Goal: Check status: Check status

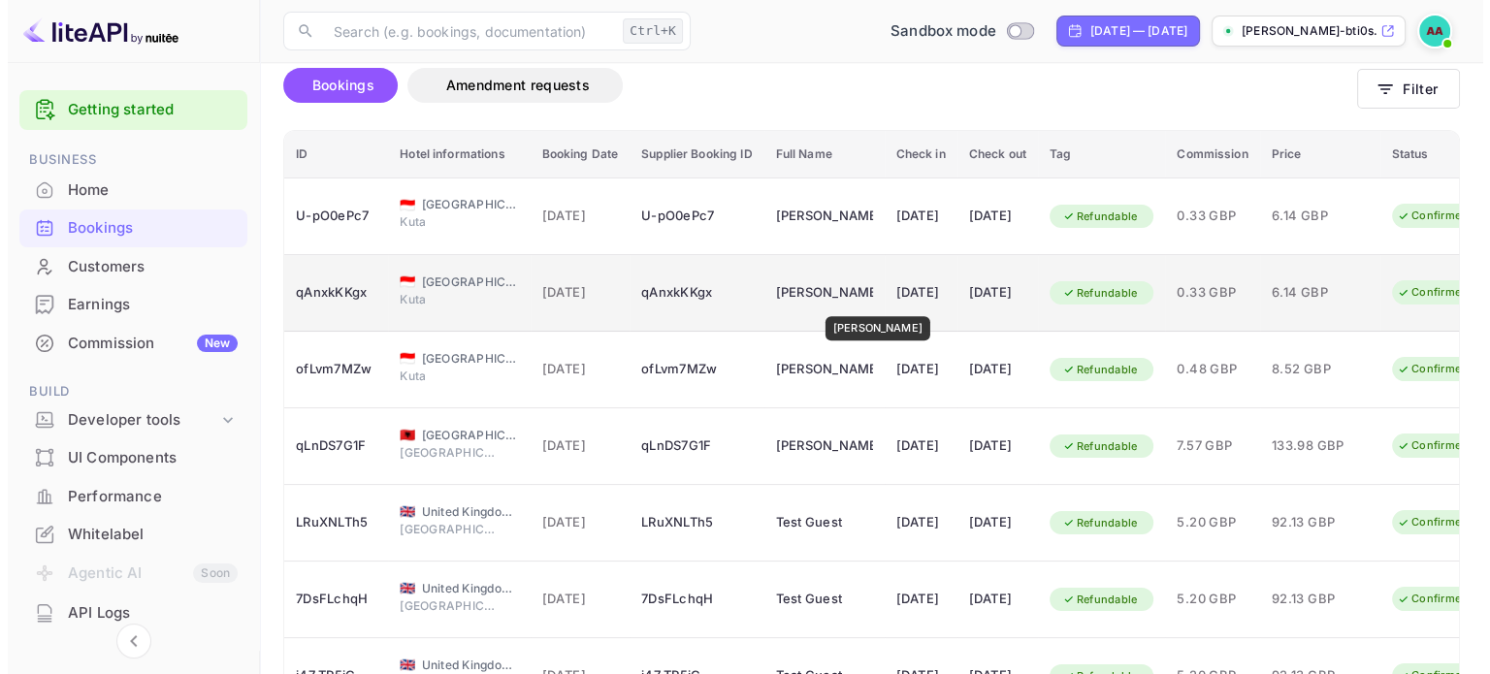
scroll to position [194, 0]
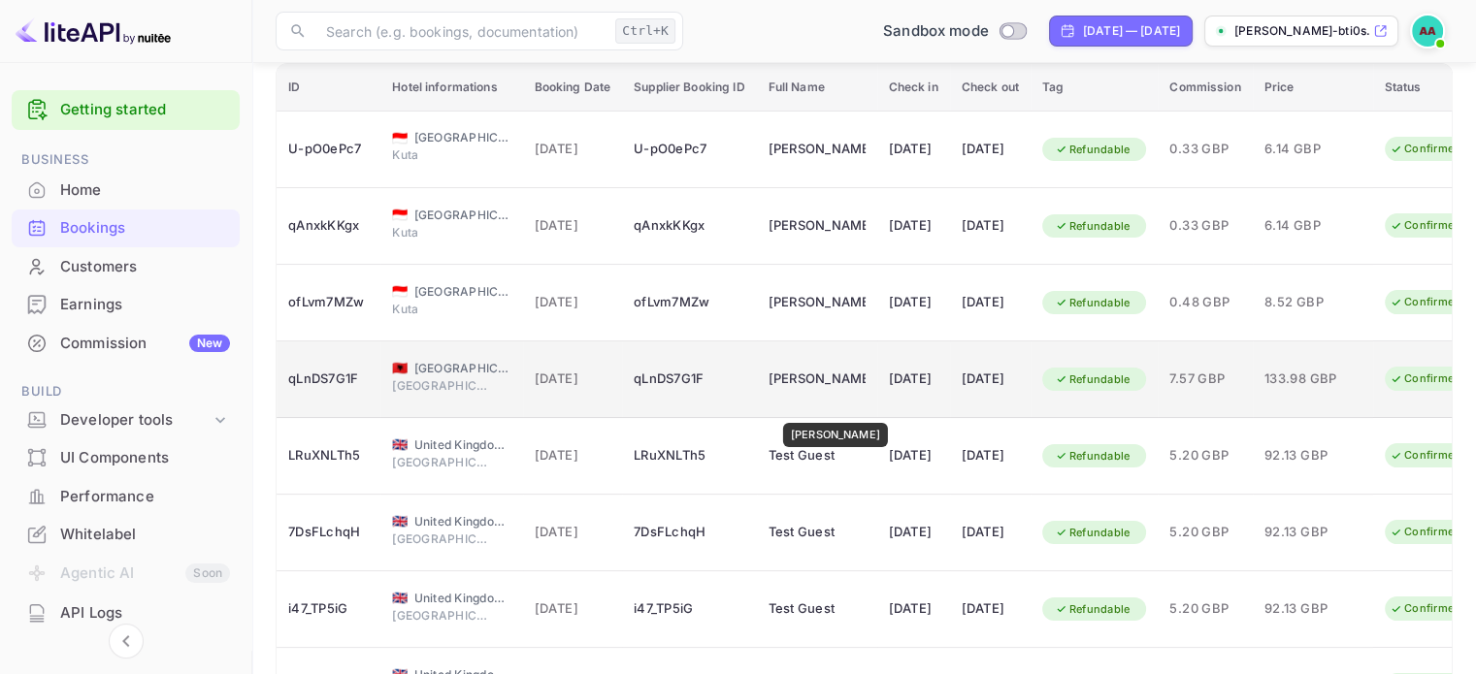
click at [835, 395] on div "[PERSON_NAME]" at bounding box center [816, 379] width 97 height 31
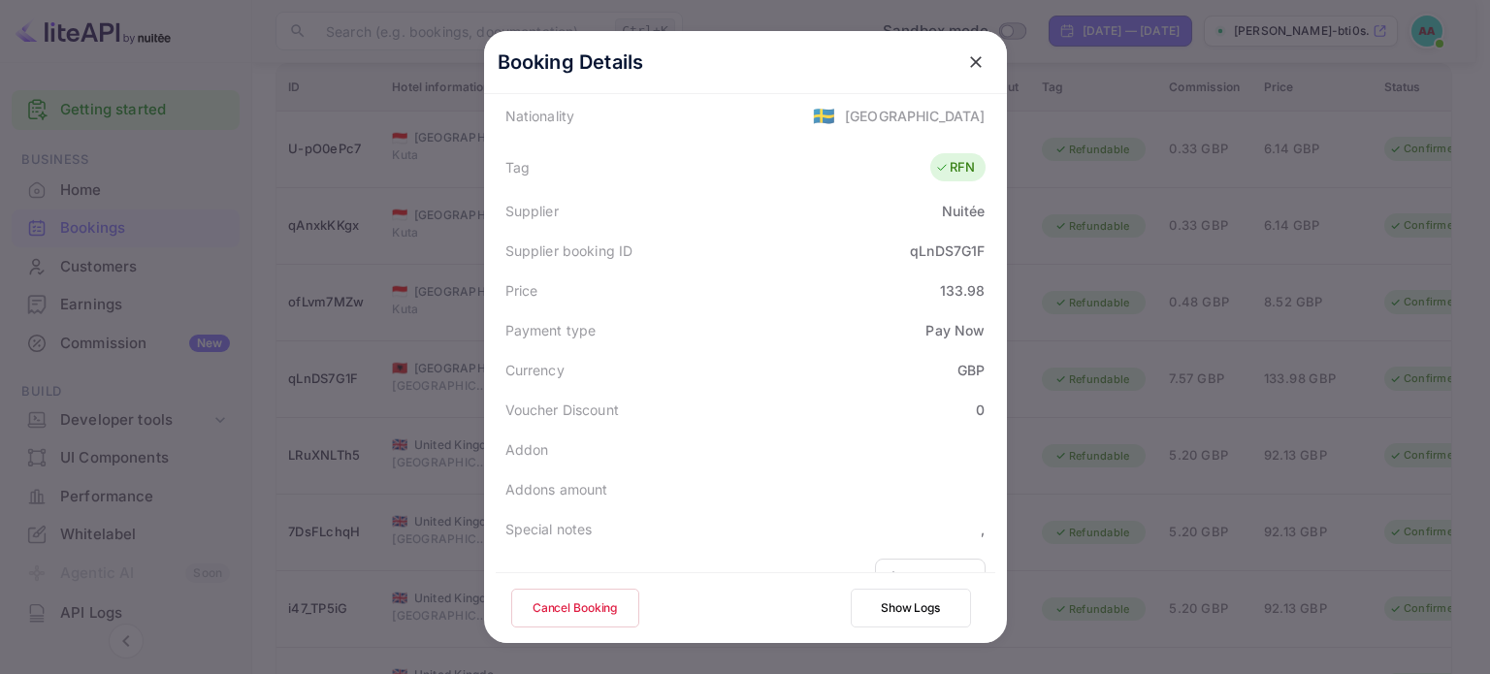
scroll to position [578, 0]
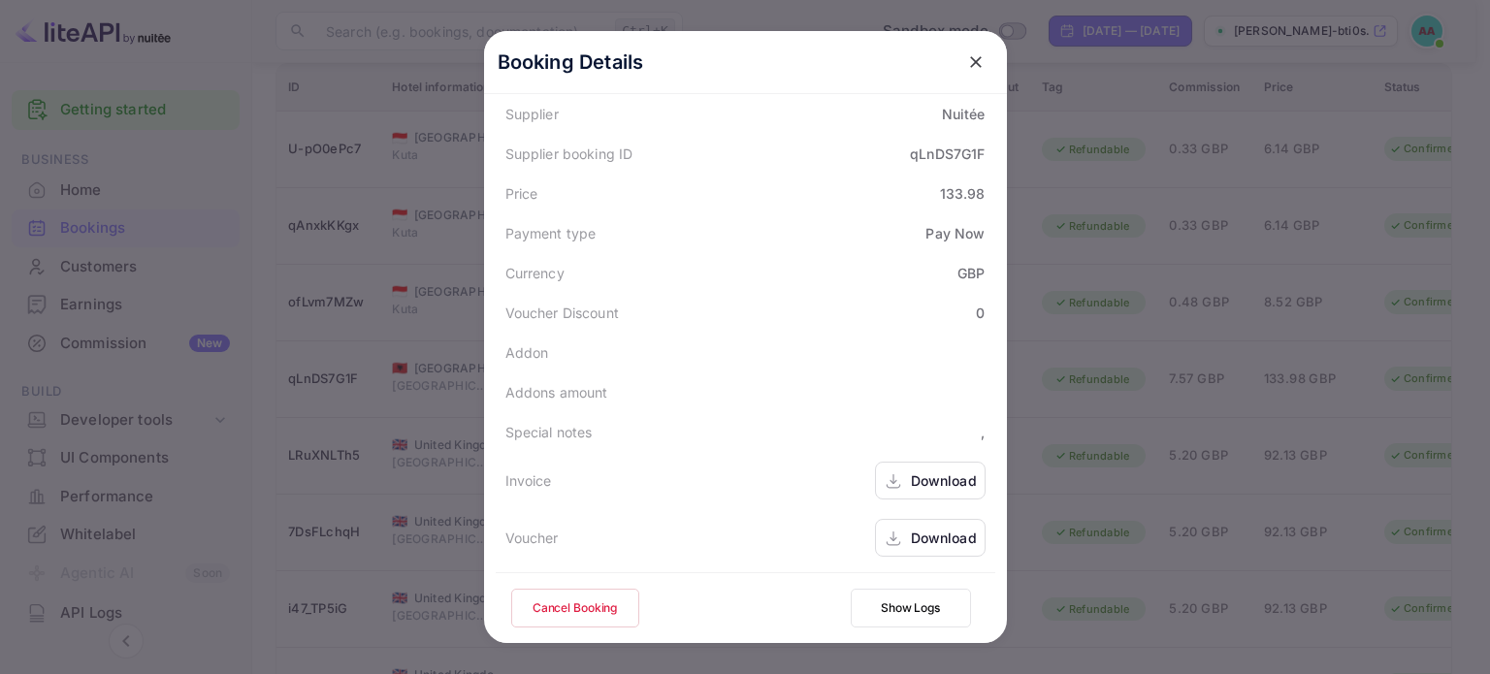
click at [890, 592] on button "Show Logs" at bounding box center [911, 608] width 120 height 39
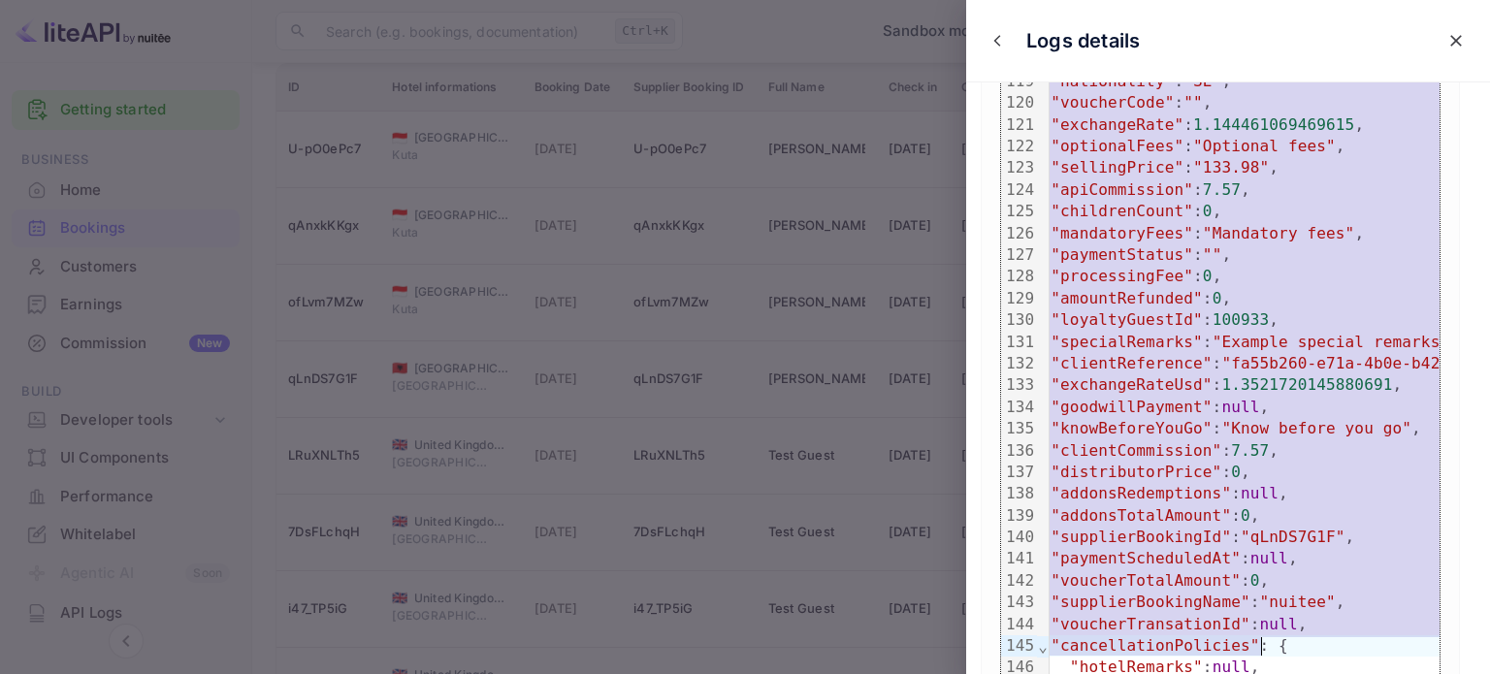
scroll to position [0, 0]
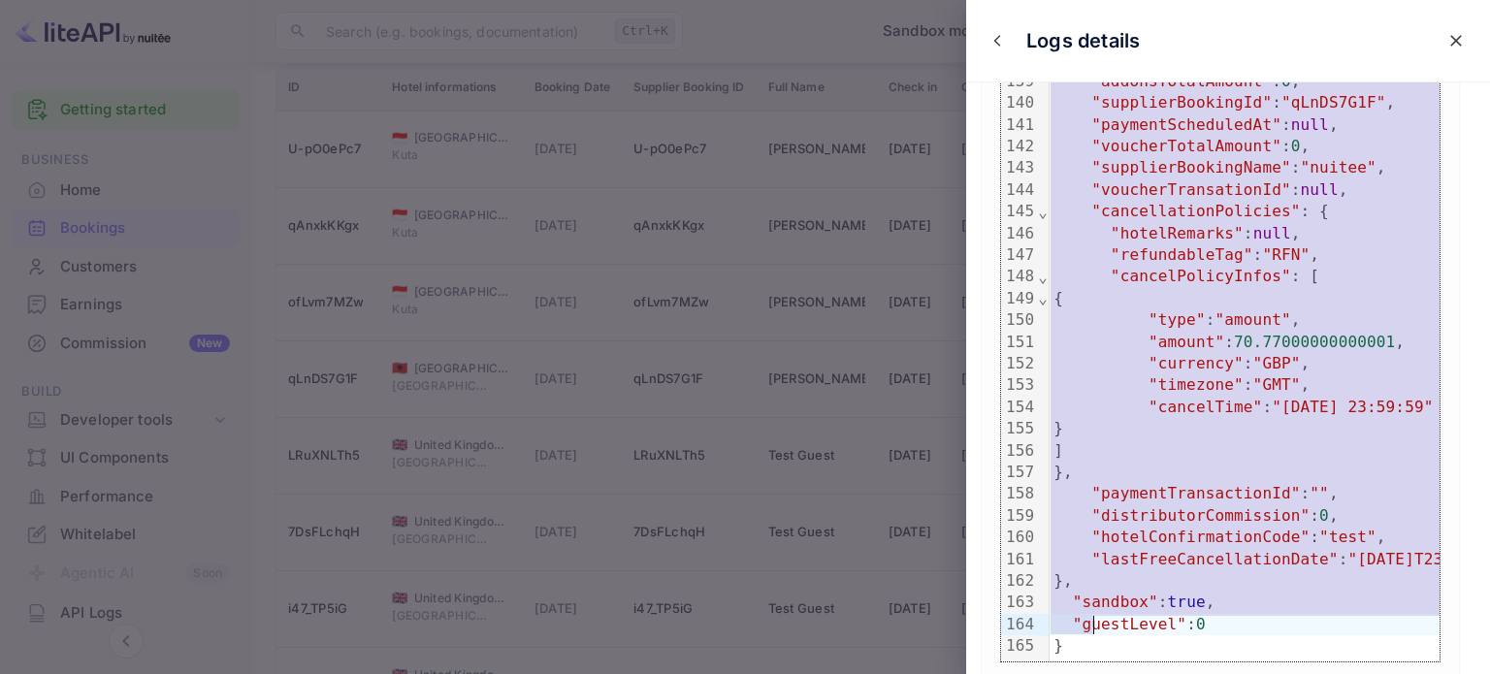
drag, startPoint x: 1054, startPoint y: 278, endPoint x: 1092, endPoint y: 630, distance: 353.3
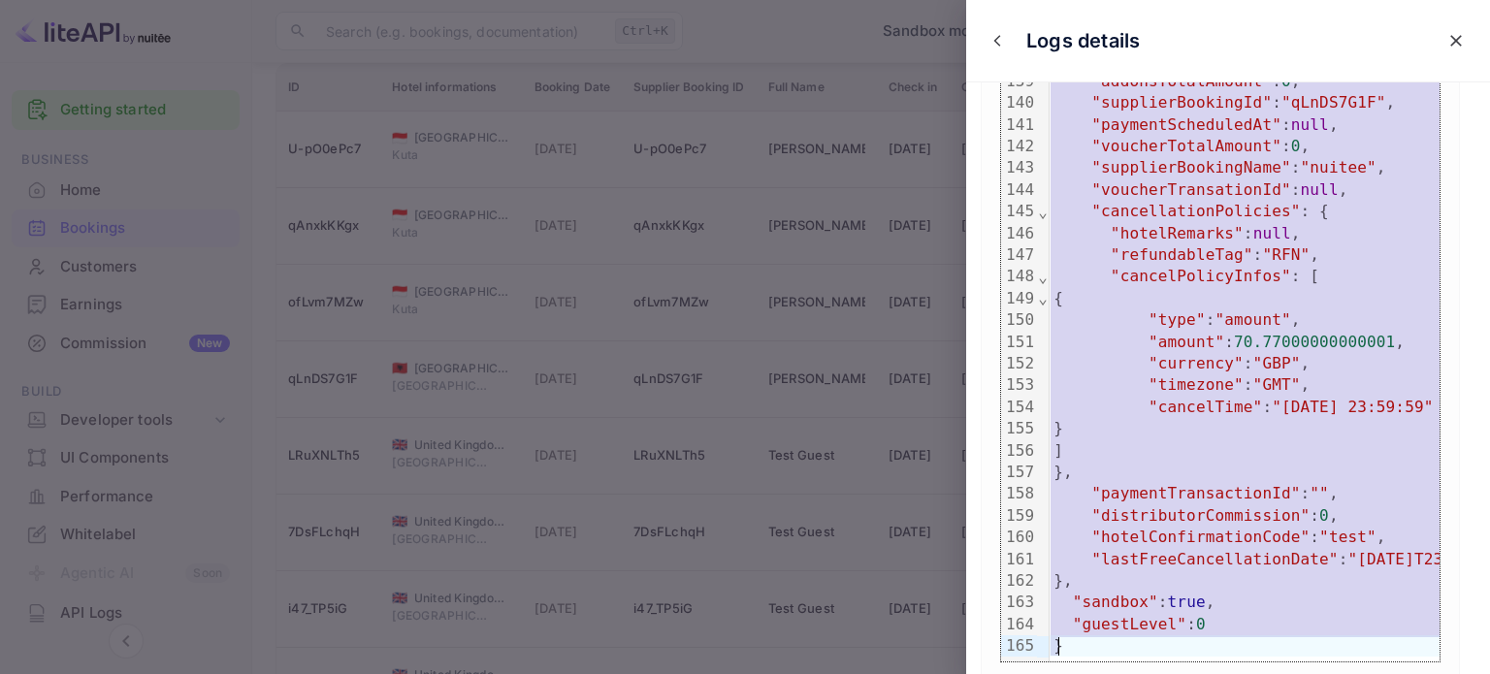
click at [1083, 652] on div "}" at bounding box center [1342, 645] width 585 height 21
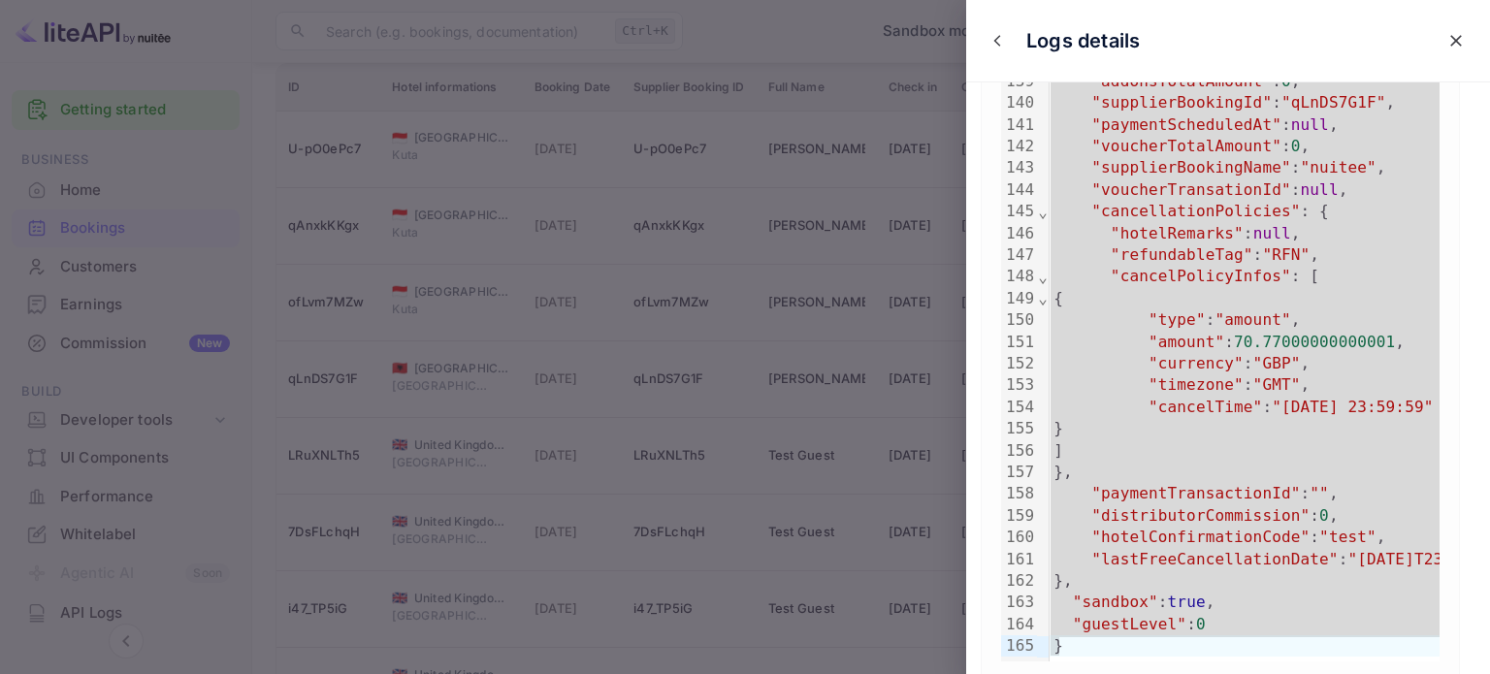
click at [619, 503] on div at bounding box center [745, 337] width 1490 height 674
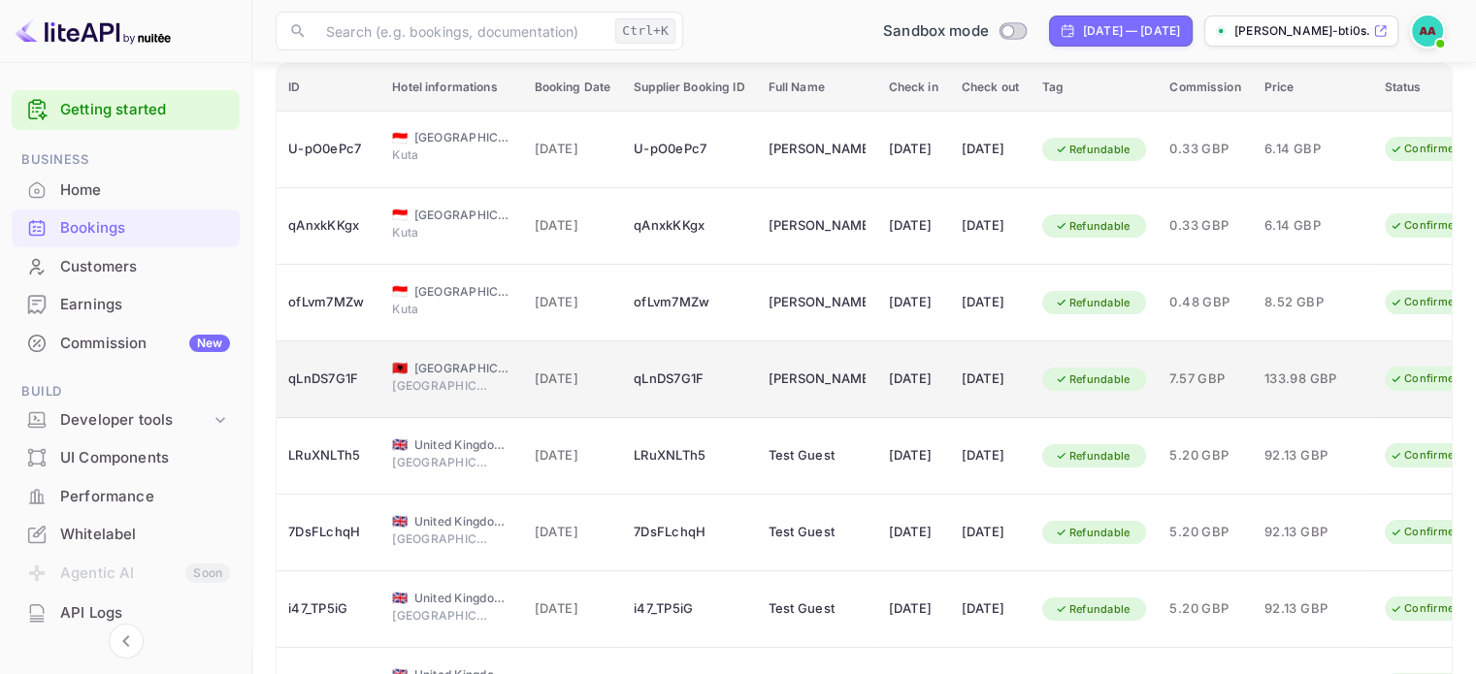
click at [753, 379] on td "qLnDS7G1F" at bounding box center [689, 380] width 134 height 77
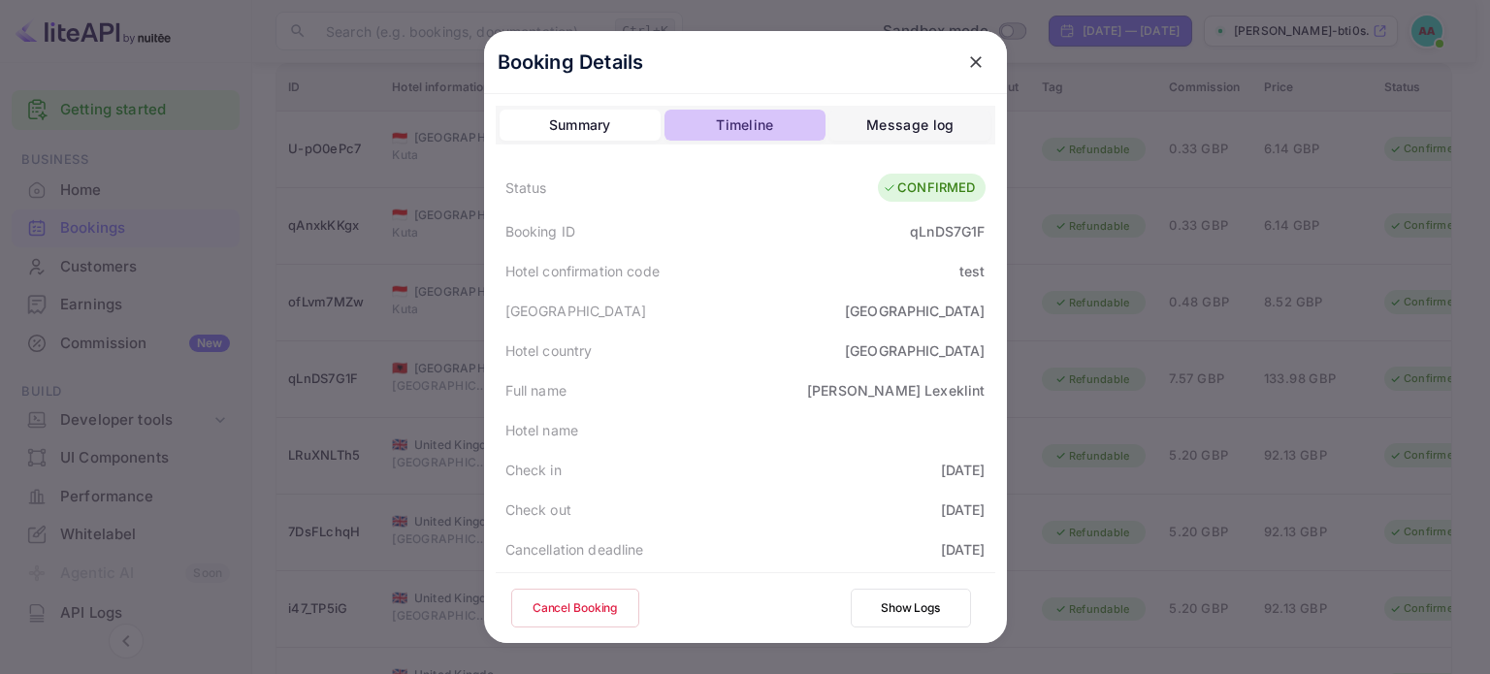
click at [774, 136] on button "Timeline" at bounding box center [745, 125] width 161 height 31
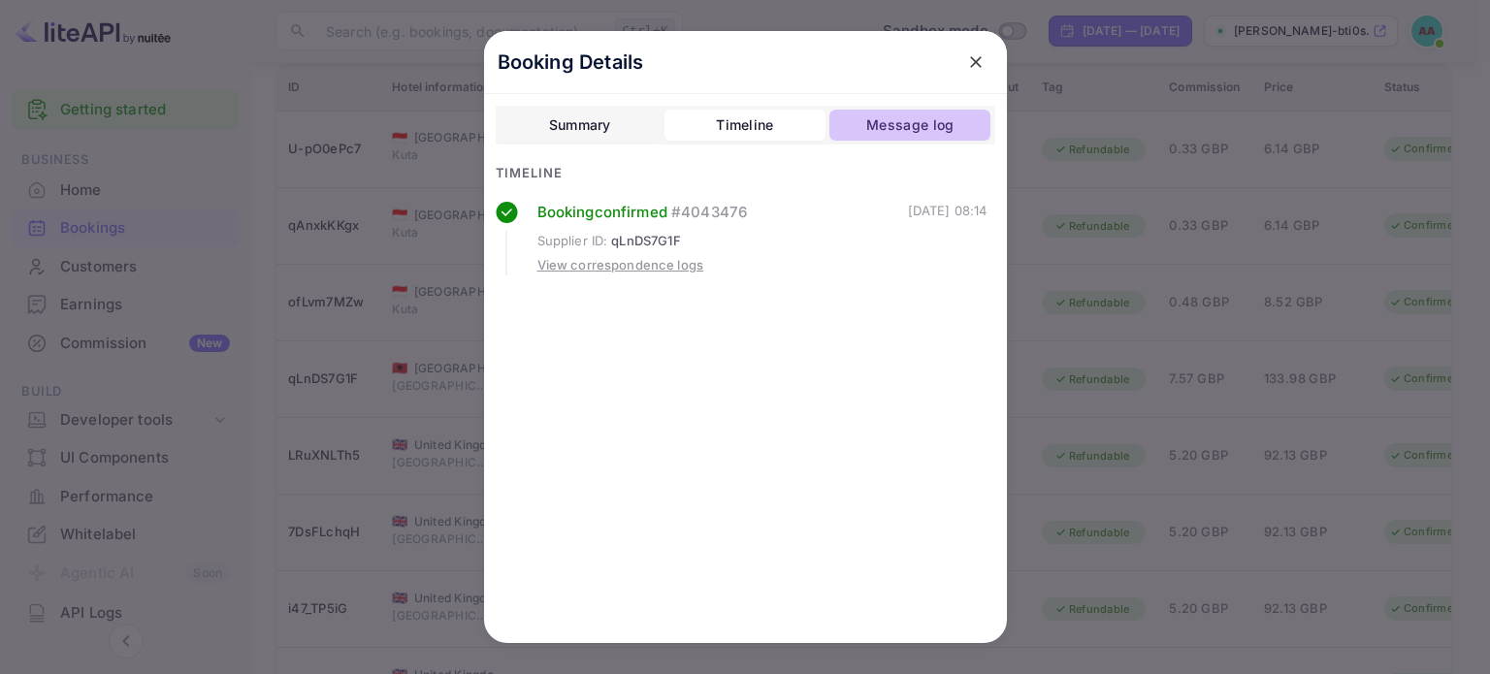
click at [856, 138] on button "Message log" at bounding box center [910, 125] width 161 height 31
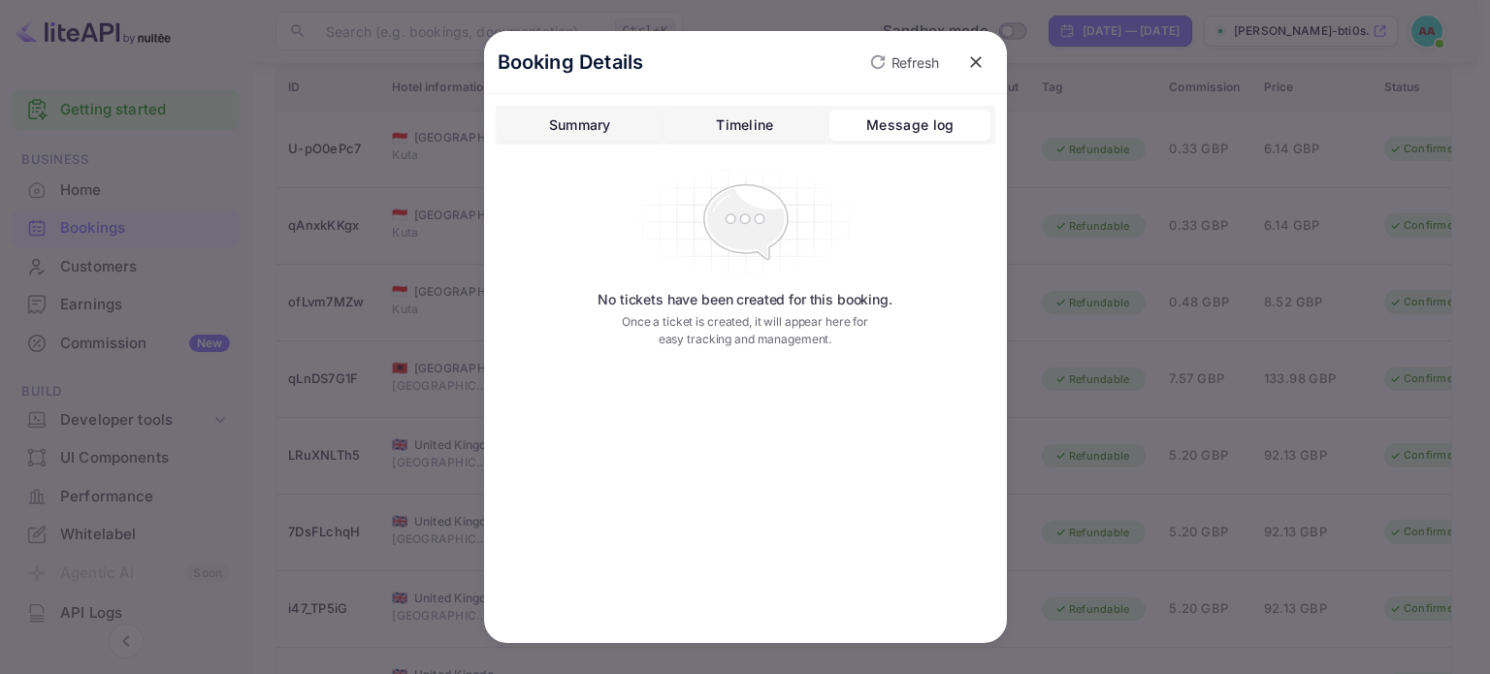
click at [777, 144] on div "Summary Timeline Message log" at bounding box center [746, 125] width 500 height 39
click at [774, 139] on div "Summary Timeline Message log" at bounding box center [746, 125] width 500 height 39
click at [772, 134] on div "Timeline" at bounding box center [744, 125] width 57 height 23
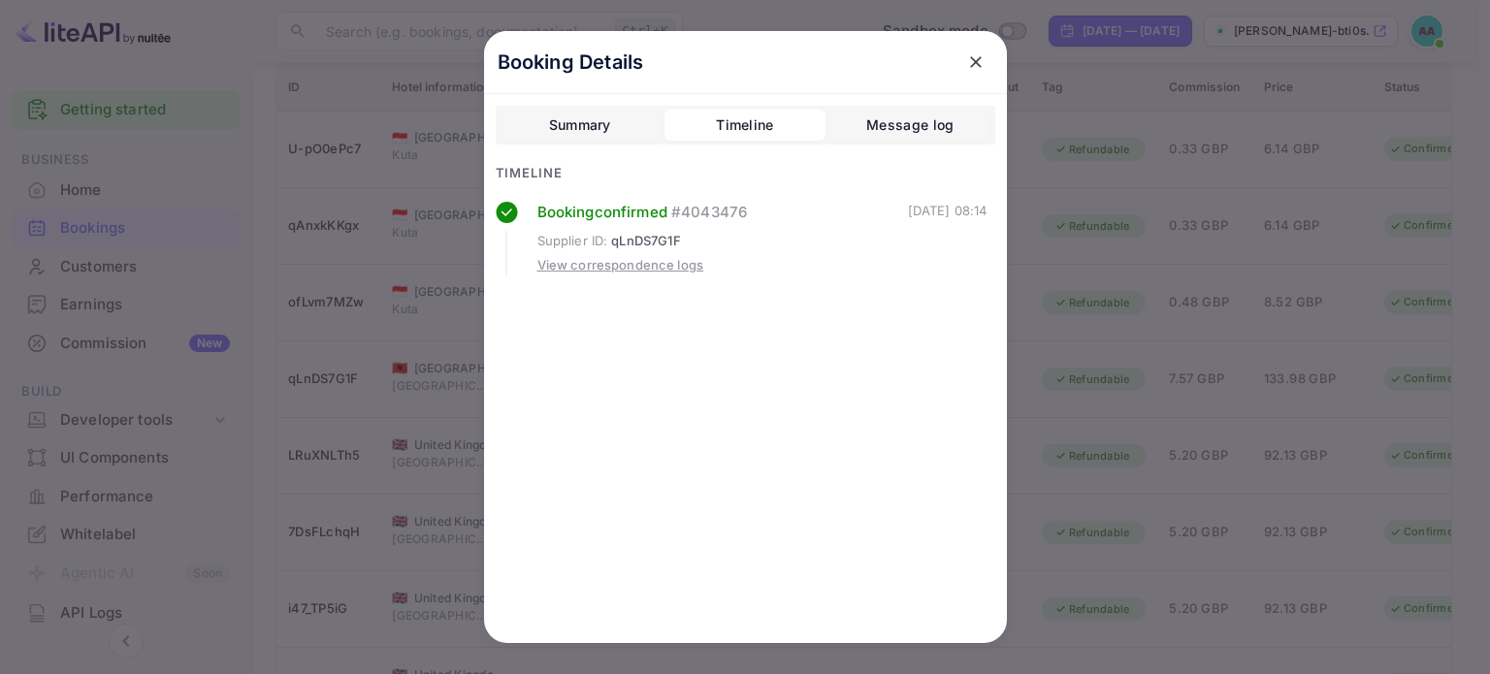
click at [660, 272] on div "View correspondence logs" at bounding box center [621, 265] width 167 height 19
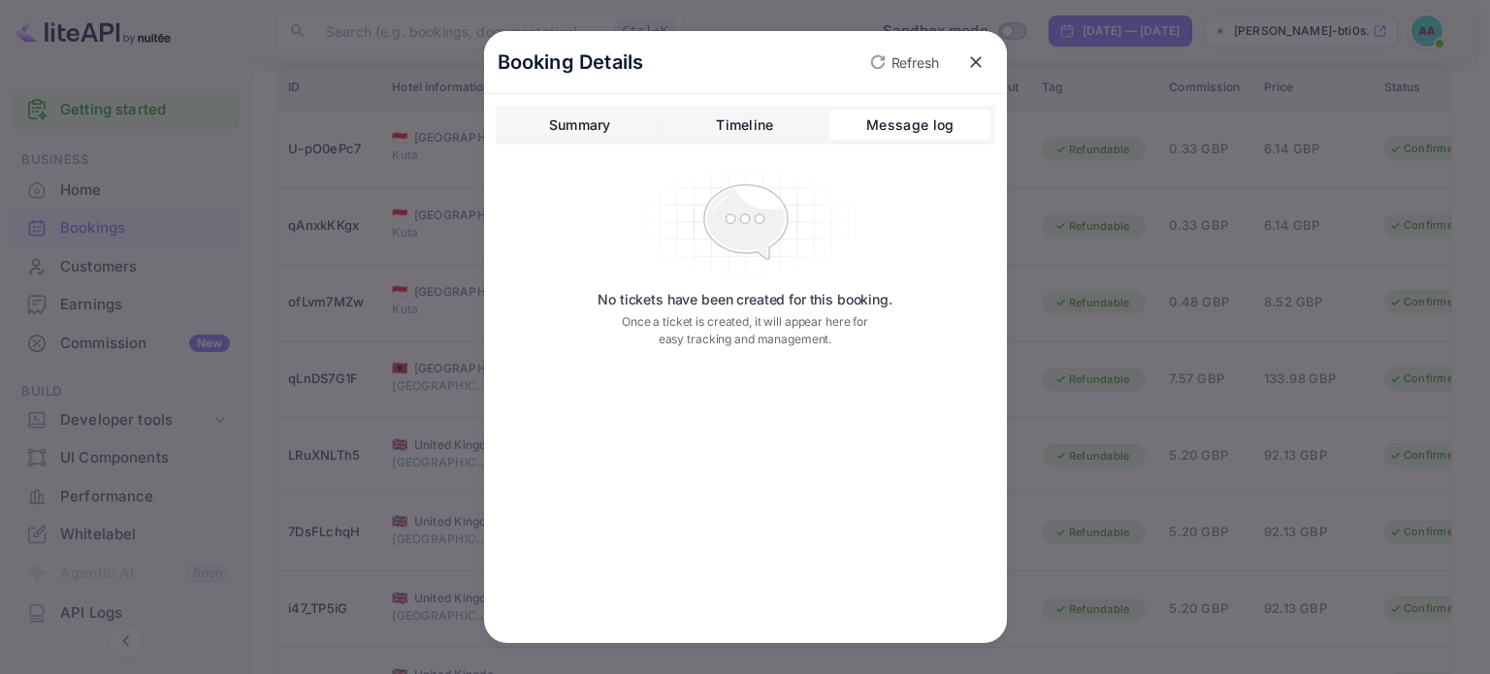
click at [576, 155] on div "Summary Timeline Message log No tickets have been created for this booking. Onc…" at bounding box center [746, 235] width 500 height 258
click at [586, 121] on div "Summary" at bounding box center [580, 125] width 62 height 23
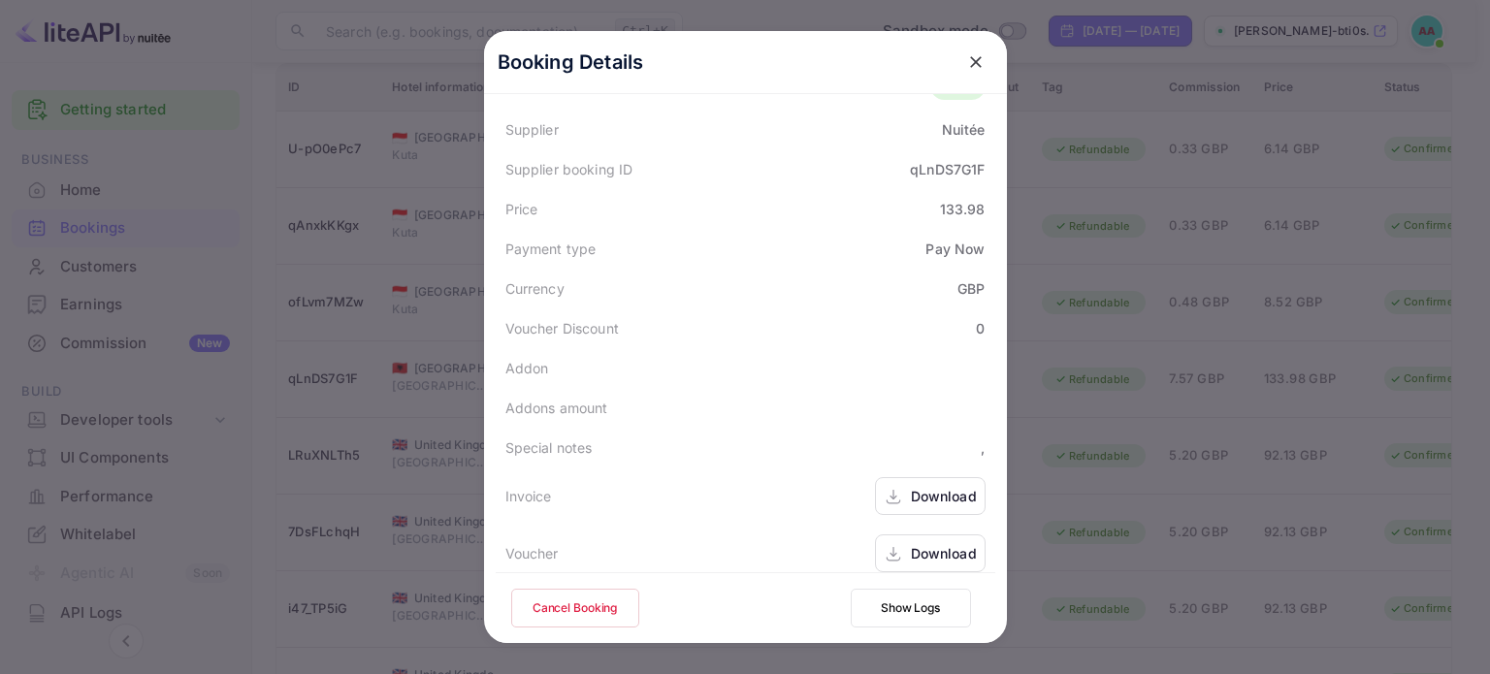
scroll to position [578, 0]
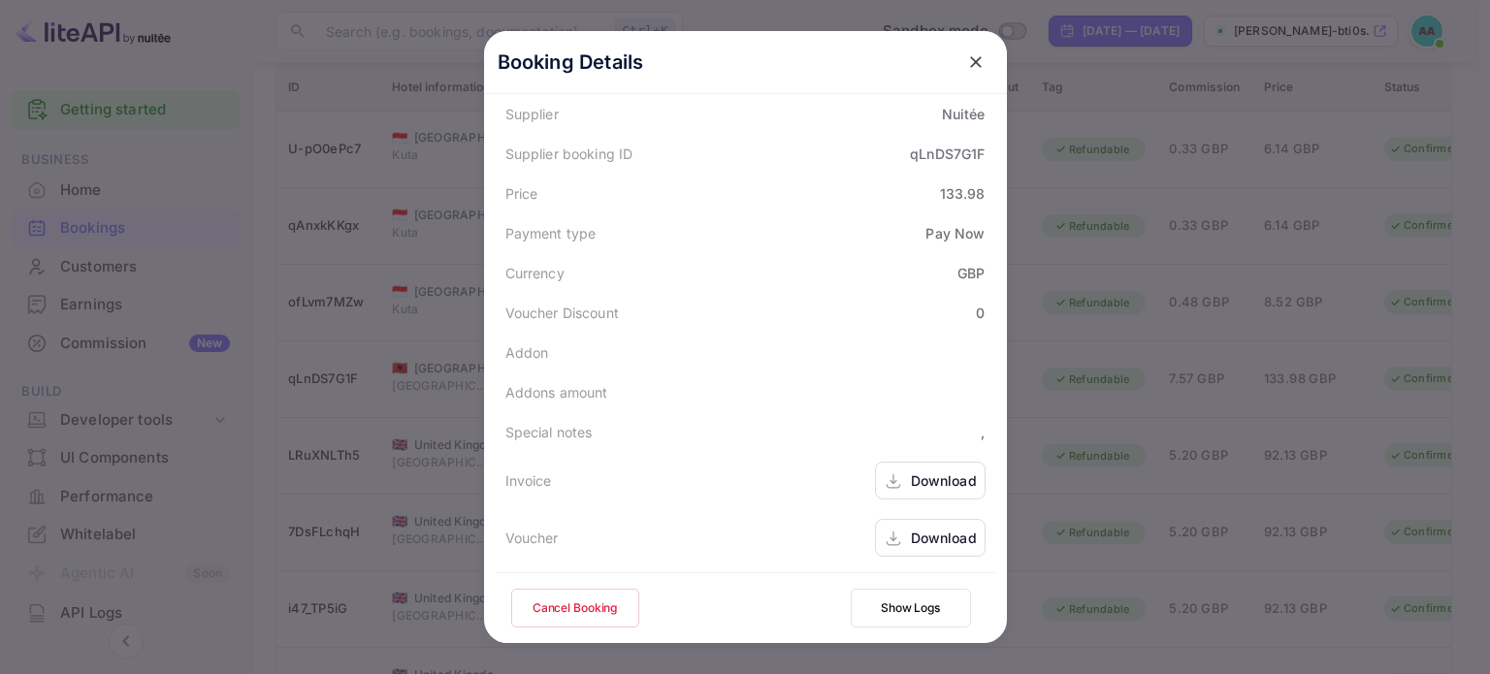
click at [911, 479] on div "Download" at bounding box center [944, 481] width 66 height 20
